Goal: Transaction & Acquisition: Purchase product/service

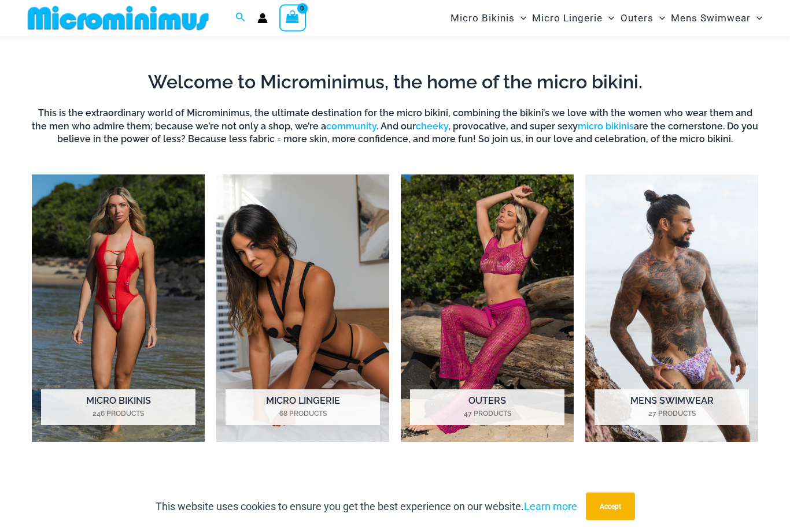
scroll to position [682, 0]
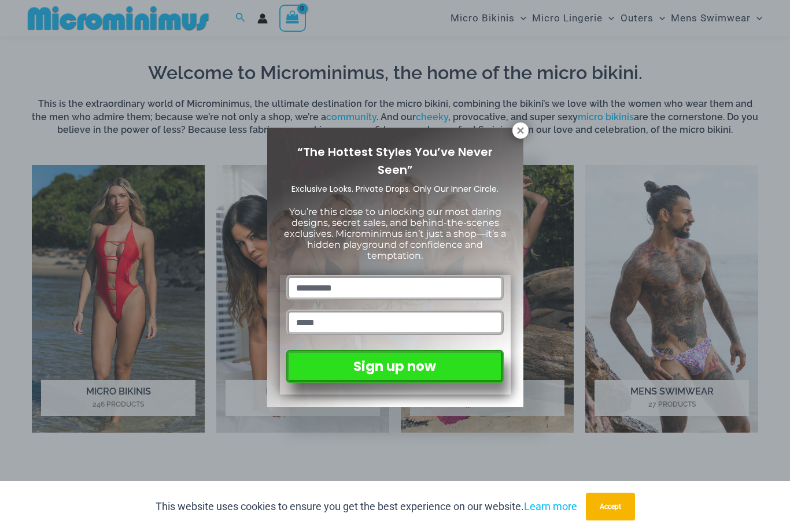
click at [531, 127] on div "“The Hottest Styles You’ve Never Seen” Exclusive Looks. Private Drops. Only Our…" at bounding box center [395, 266] width 790 height 532
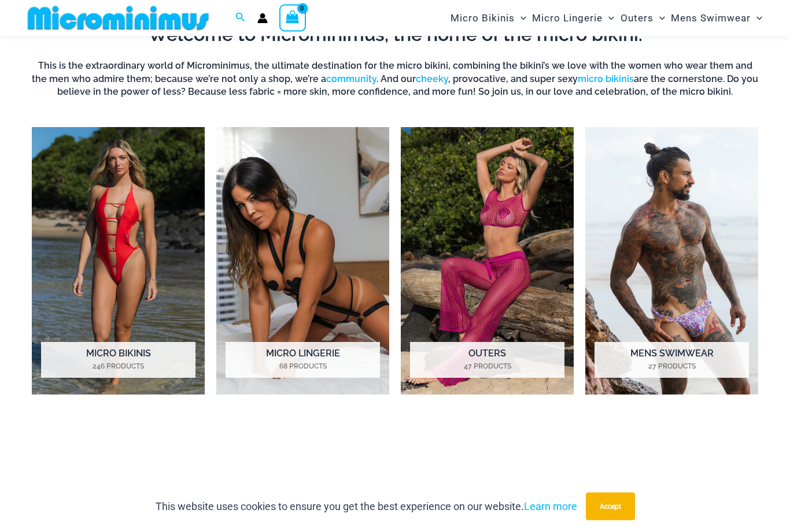
scroll to position [724, 0]
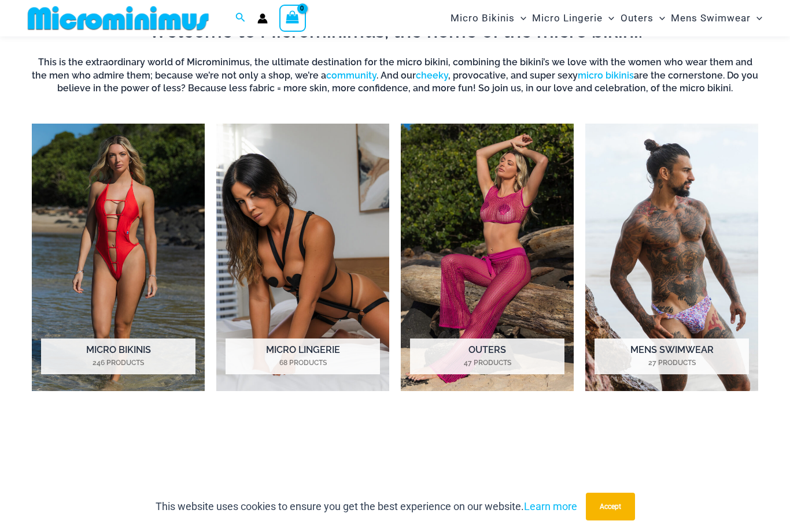
click at [151, 350] on h2 "Micro Bikinis 246 Products" at bounding box center [118, 357] width 154 height 36
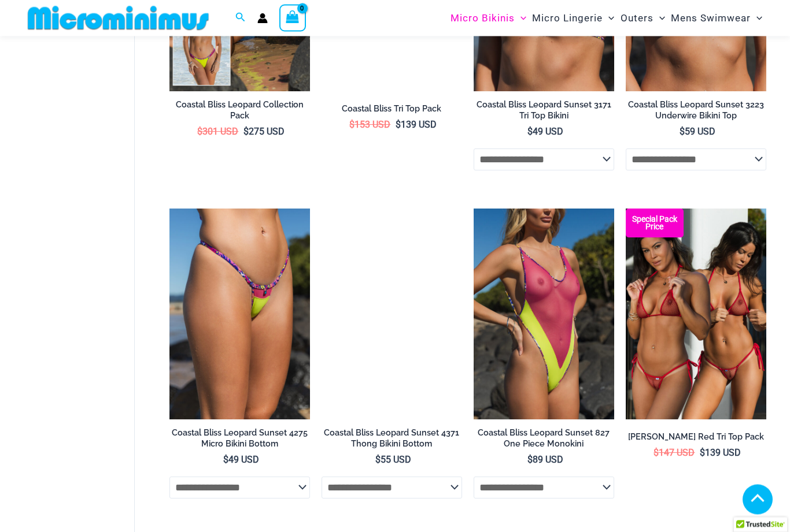
scroll to position [1821, 0]
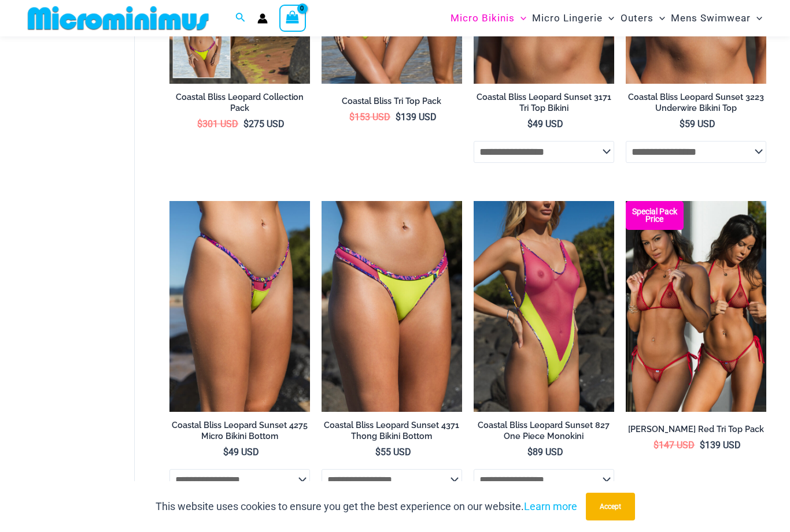
click at [474, 201] on img at bounding box center [474, 201] width 0 height 0
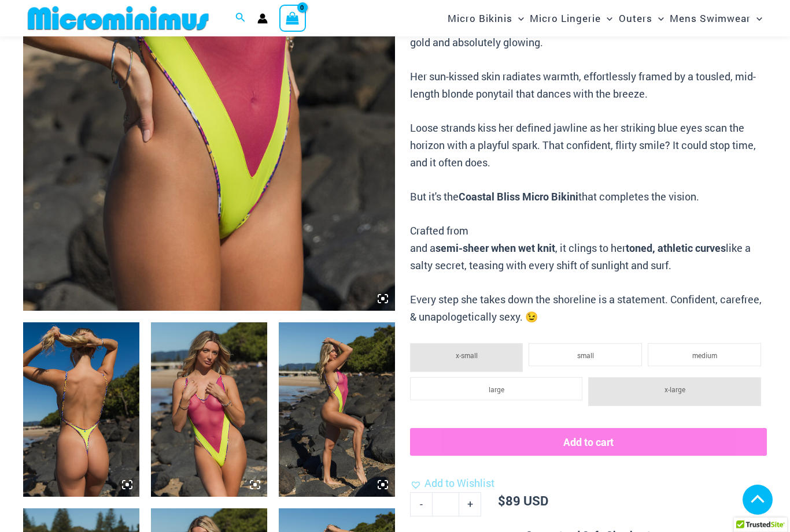
scroll to position [472, 0]
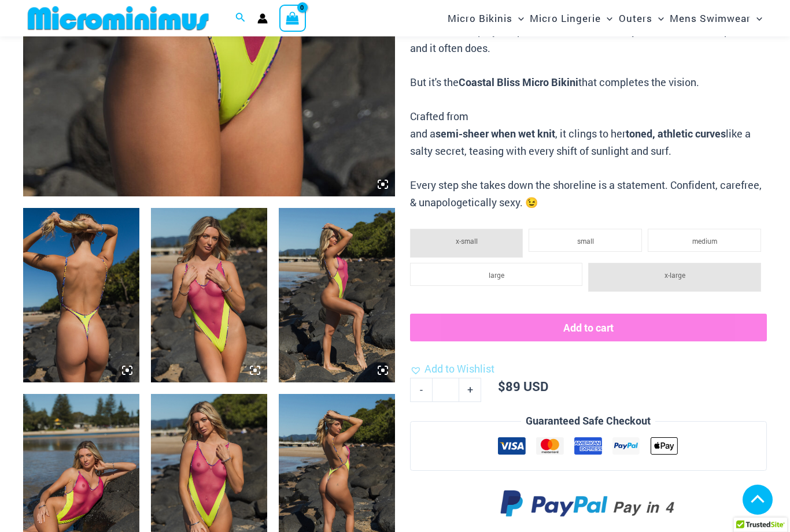
click at [102, 316] on img at bounding box center [81, 295] width 116 height 174
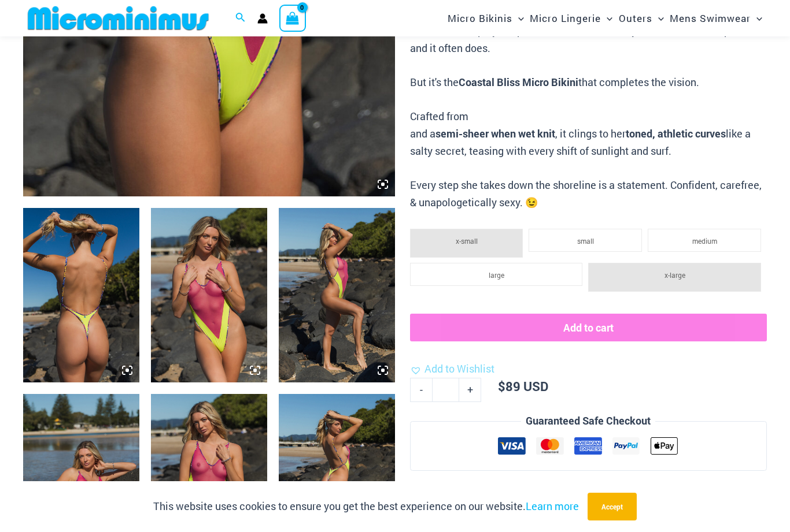
click at [115, 308] on img at bounding box center [81, 295] width 116 height 174
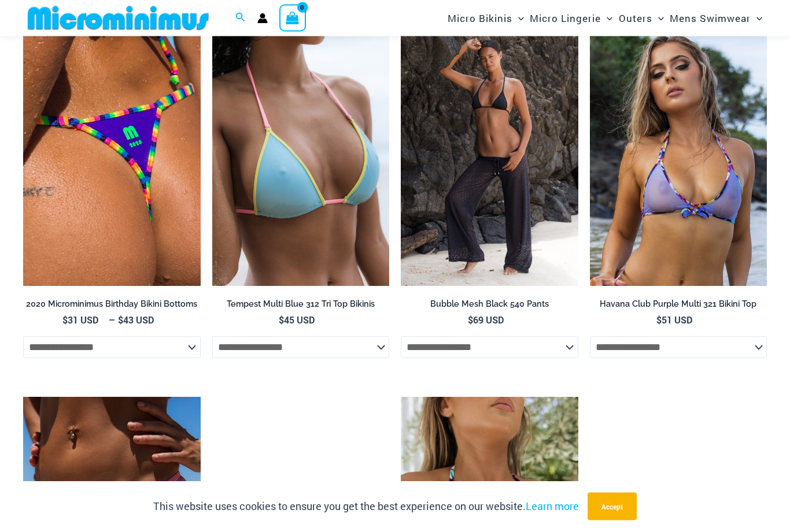
scroll to position [2719, 0]
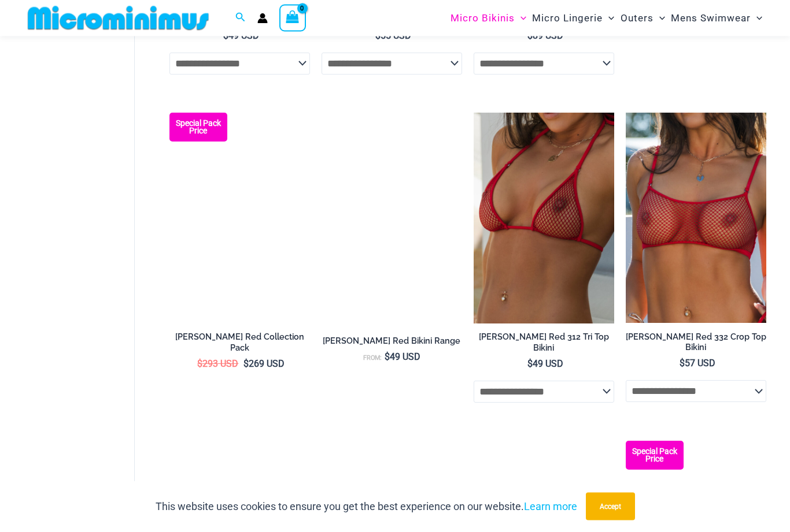
scroll to position [2240, 0]
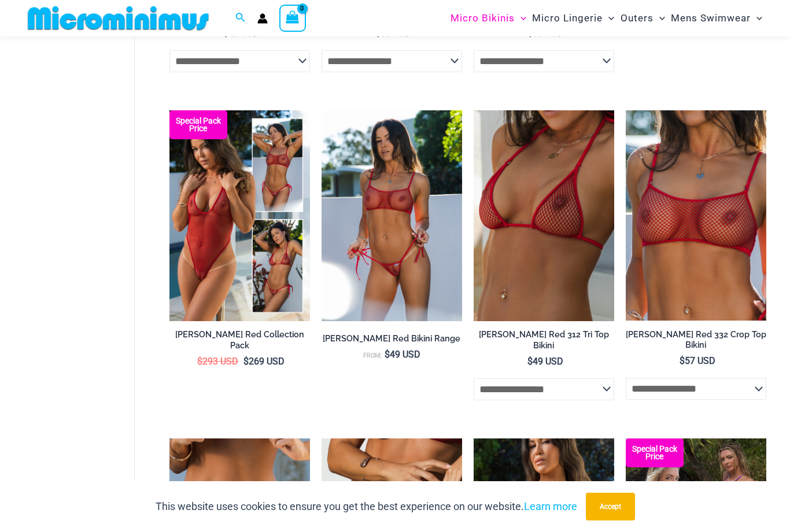
click at [474, 110] on img at bounding box center [474, 110] width 0 height 0
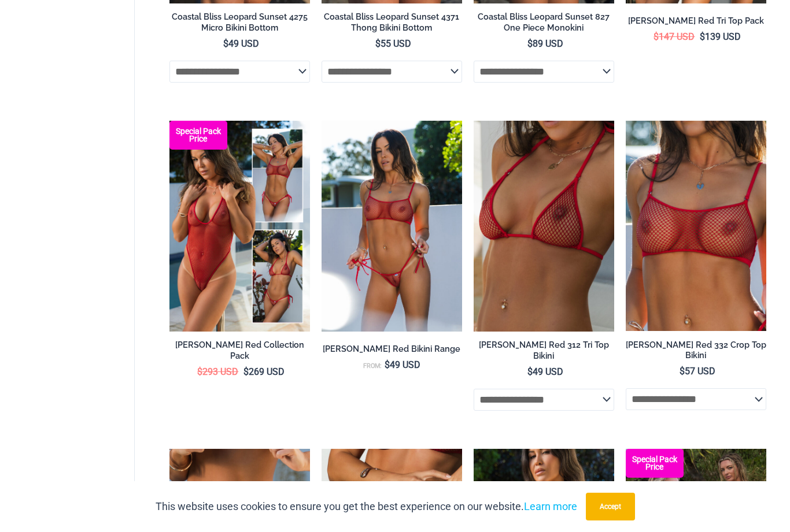
scroll to position [2277, 0]
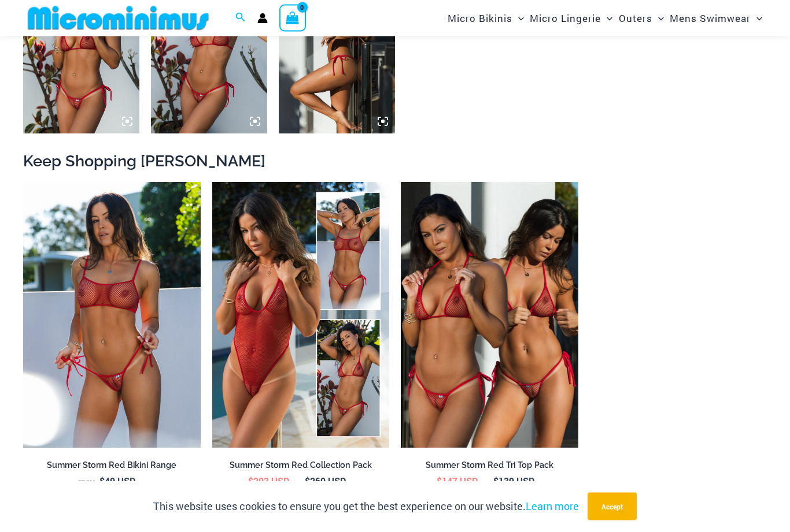
scroll to position [1086, 0]
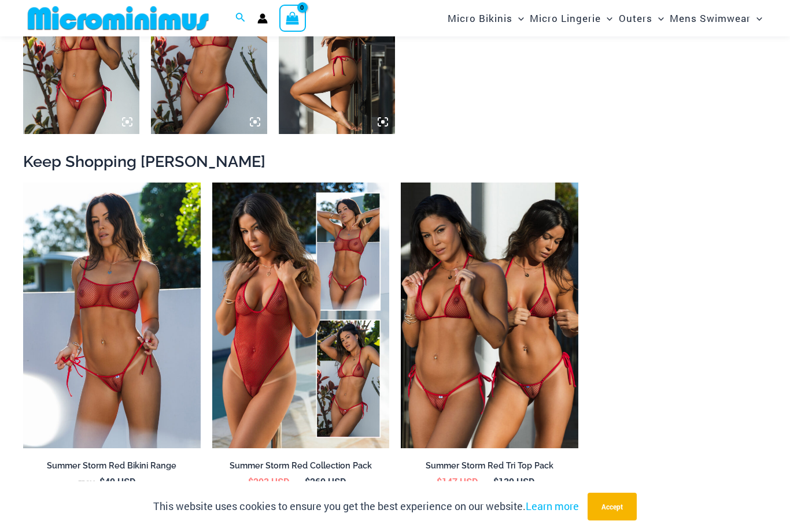
click at [23, 183] on img at bounding box center [23, 183] width 0 height 0
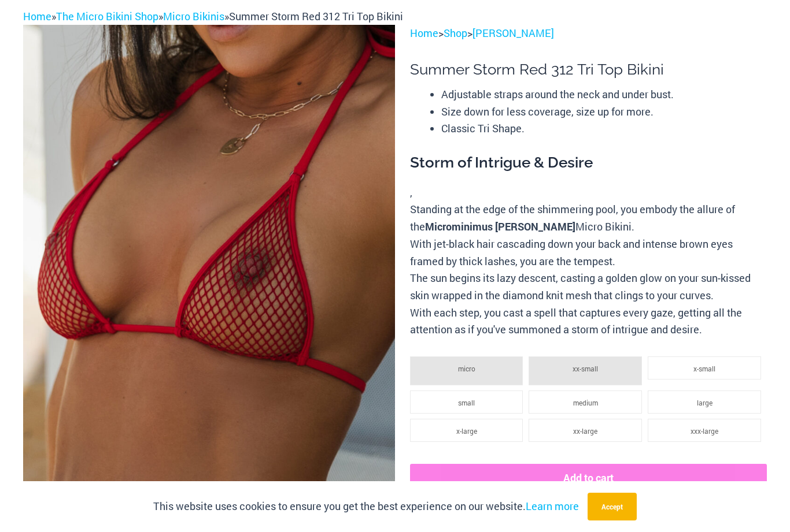
scroll to position [0, 0]
